Goal: Obtain resource: Download file/media

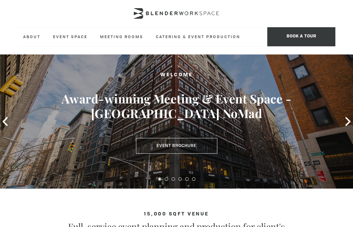
click at [170, 118] on h3 "Award-winning Meeting & Event Space - [GEOGRAPHIC_DATA] NoMad" at bounding box center [177, 106] width 318 height 30
click at [296, 11] on div at bounding box center [177, 13] width 318 height 27
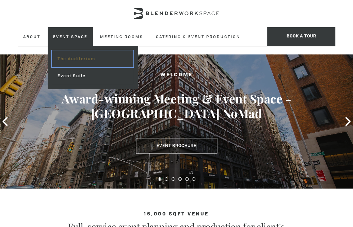
click at [75, 58] on link "The Auditorium" at bounding box center [92, 58] width 81 height 17
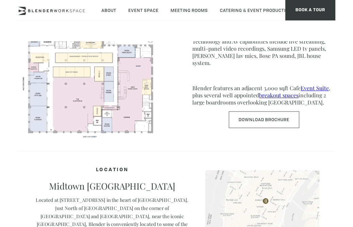
scroll to position [286, 0]
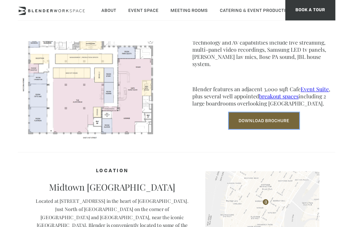
click at [273, 112] on link "Download Brochure" at bounding box center [264, 120] width 71 height 17
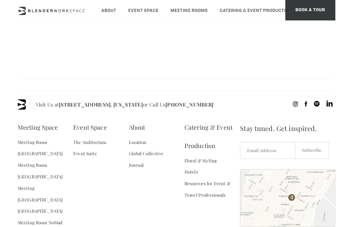
scroll to position [566, 0]
